Goal: Task Accomplishment & Management: Use online tool/utility

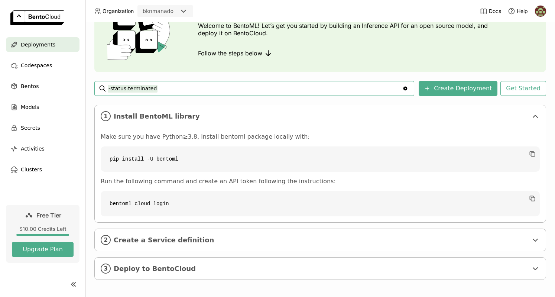
scroll to position [55, 0]
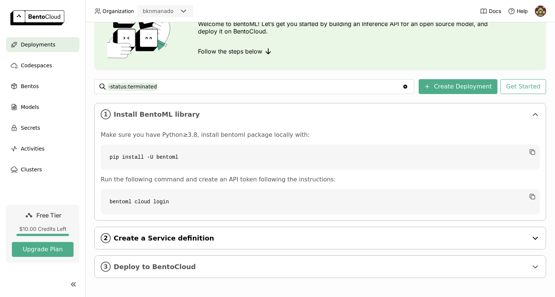
click at [531, 238] on icon at bounding box center [535, 238] width 9 height 9
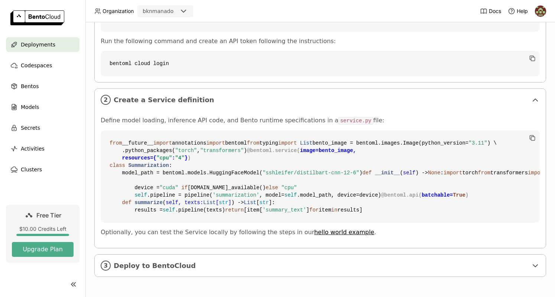
scroll to position [326, 0]
click at [531, 265] on icon at bounding box center [535, 265] width 9 height 9
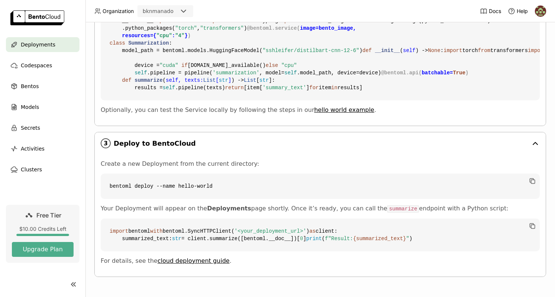
scroll to position [471, 0]
click at [41, 105] on div "Models" at bounding box center [43, 107] width 74 height 15
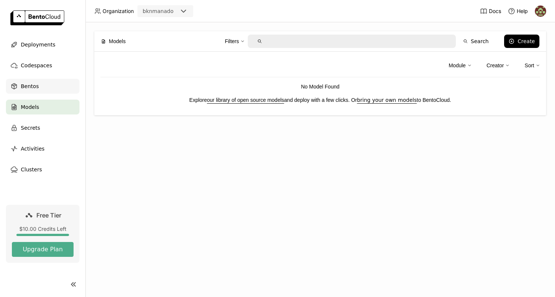
click at [33, 87] on span "Bentos" at bounding box center [30, 86] width 18 height 9
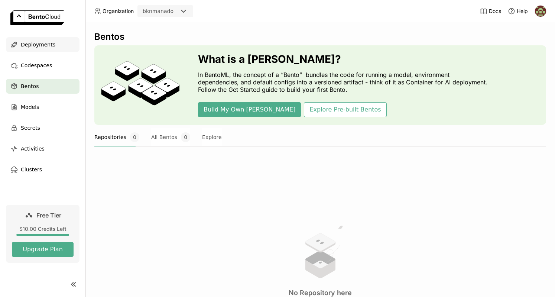
click at [29, 42] on span "Deployments" at bounding box center [38, 44] width 35 height 9
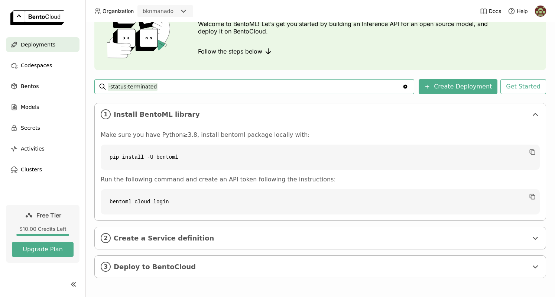
scroll to position [17, 0]
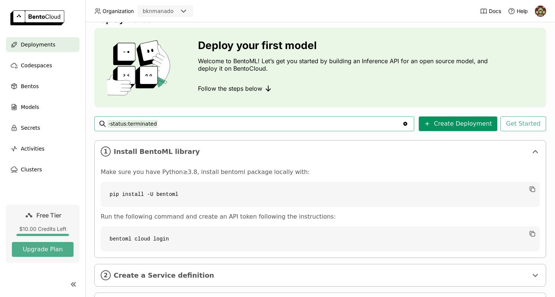
click at [440, 119] on button "Create Deployment" at bounding box center [458, 123] width 79 height 15
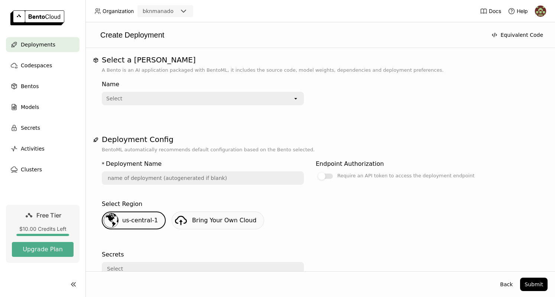
click at [296, 99] on icon "open" at bounding box center [296, 98] width 6 height 6
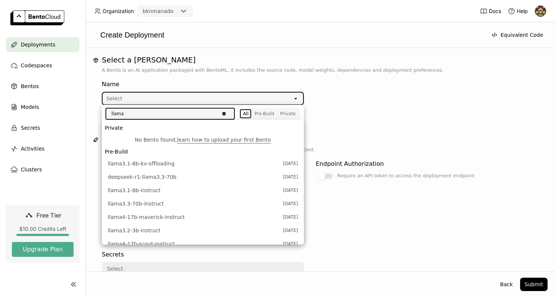
scroll to position [9, 0]
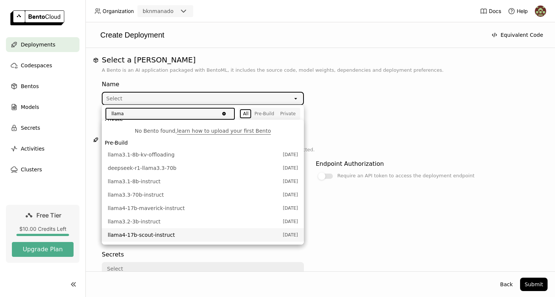
type input "llama"
click at [233, 236] on span "llama4-17b-scout-instruct" at bounding box center [193, 234] width 171 height 7
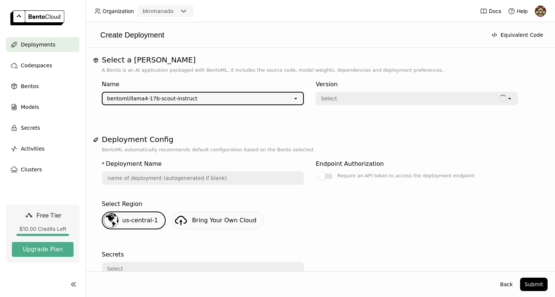
type input "llama-4-17-b-scout-instruct-g1c7"
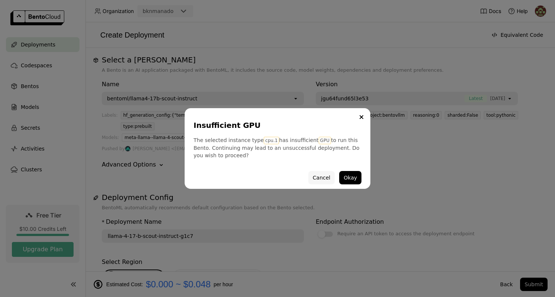
click at [321, 176] on button "Cancel" at bounding box center [321, 177] width 26 height 13
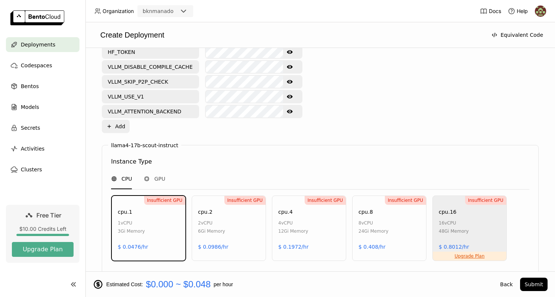
scroll to position [372, 0]
click at [157, 175] on span "GPU" at bounding box center [159, 178] width 11 height 7
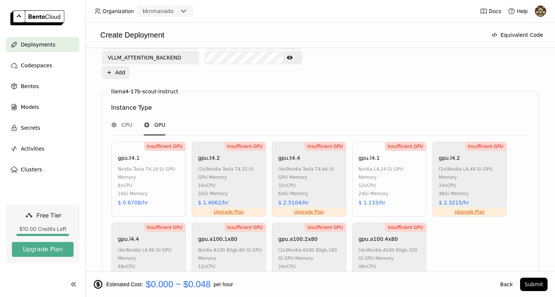
scroll to position [428, 0]
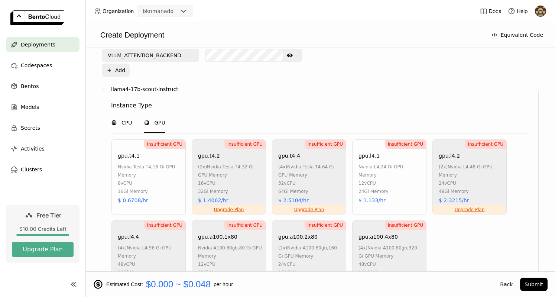
click at [120, 119] on div "CPU" at bounding box center [121, 122] width 21 height 7
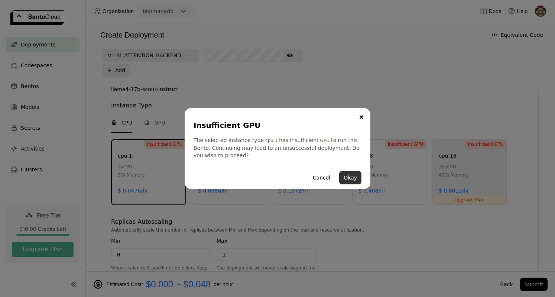
click at [351, 175] on button "Okay" at bounding box center [350, 177] width 22 height 13
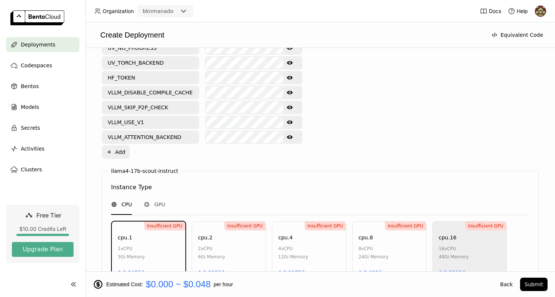
scroll to position [374, 0]
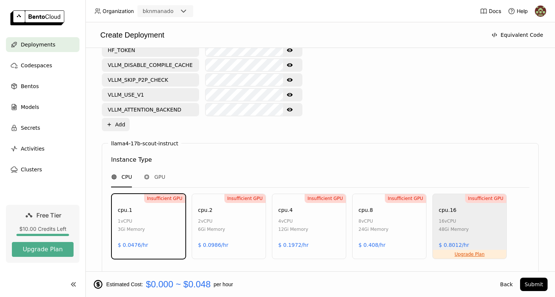
click at [162, 200] on div "Insufficient GPU cpu.1 1 vCPU 3Gi Memory $ 0.0476/hr" at bounding box center [148, 226] width 74 height 65
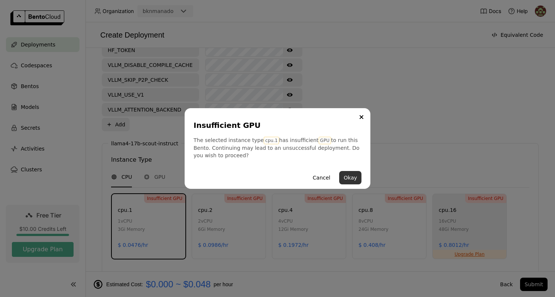
click at [352, 176] on button "Okay" at bounding box center [350, 177] width 22 height 13
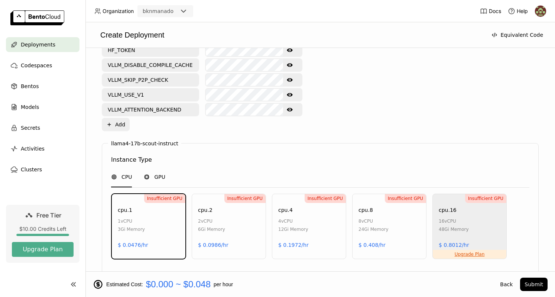
click at [158, 173] on span "GPU" at bounding box center [159, 176] width 11 height 7
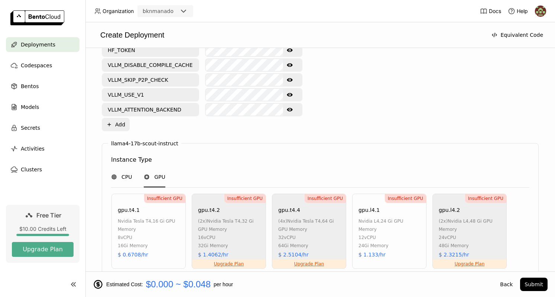
click at [124, 173] on span "CPU" at bounding box center [126, 176] width 10 height 7
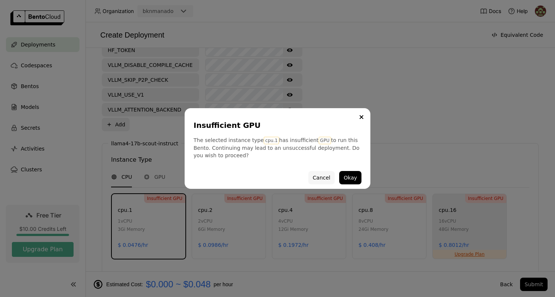
click at [328, 179] on button "Cancel" at bounding box center [321, 177] width 26 height 13
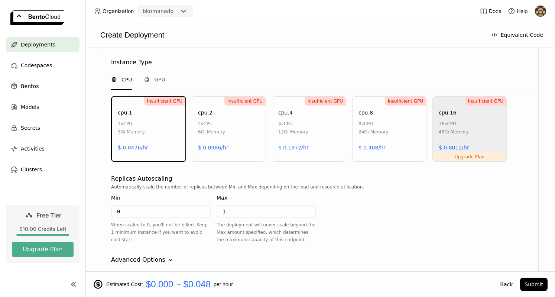
scroll to position [501, 0]
